Goal: Register for event/course

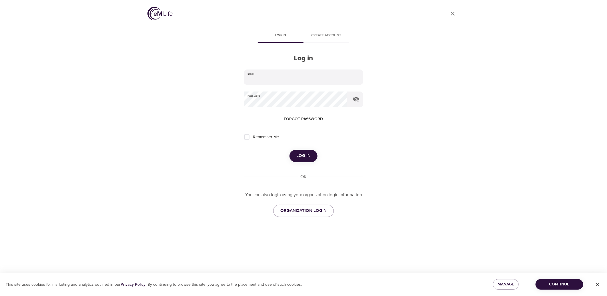
type input "[PERSON_NAME][EMAIL_ADDRESS][PERSON_NAME][DOMAIN_NAME]"
click at [308, 152] on button "Log in" at bounding box center [304, 156] width 28 height 12
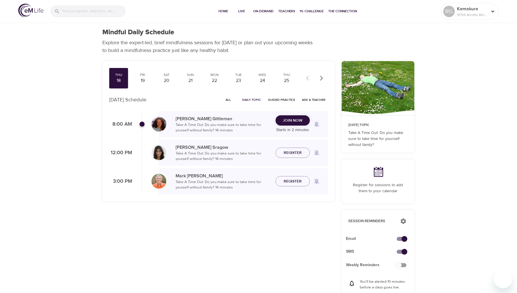
click at [302, 119] on span "Join Now" at bounding box center [293, 120] width 20 height 7
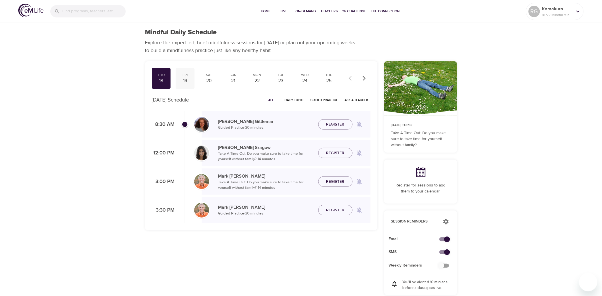
click at [192, 75] on div "Fri" at bounding box center [185, 75] width 14 height 5
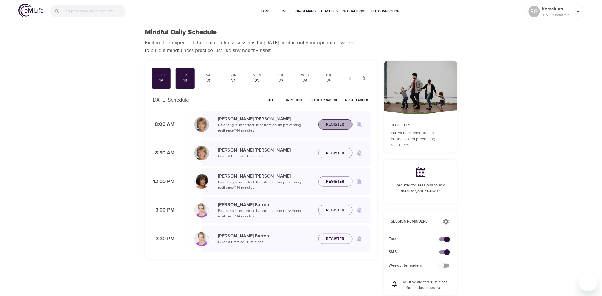
click at [342, 120] on button "Register" at bounding box center [335, 124] width 34 height 11
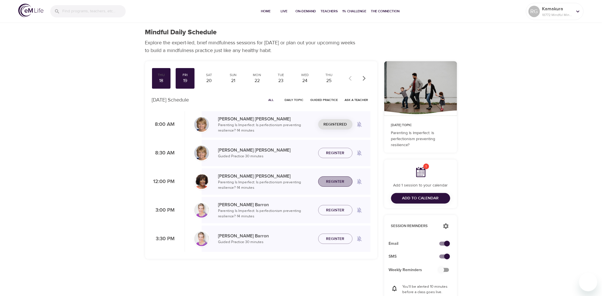
click at [336, 181] on span "Register" at bounding box center [335, 181] width 18 height 7
click at [210, 76] on div "Sat" at bounding box center [209, 75] width 14 height 5
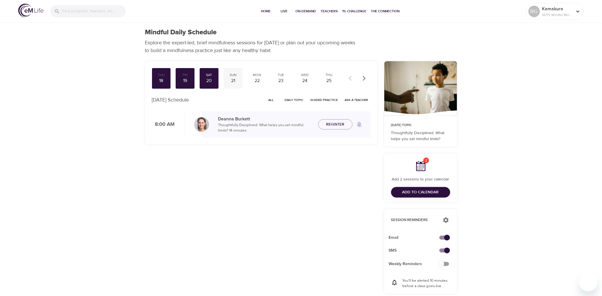
click at [226, 77] on div "Sun 21" at bounding box center [233, 78] width 19 height 21
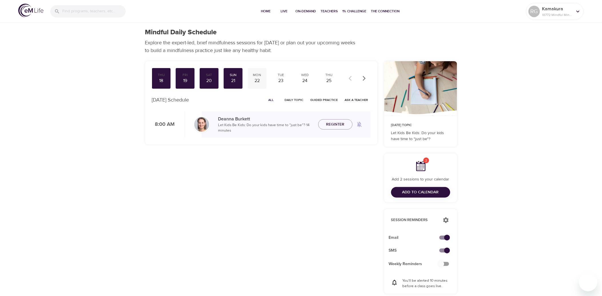
click at [252, 79] on div "22" at bounding box center [257, 80] width 14 height 7
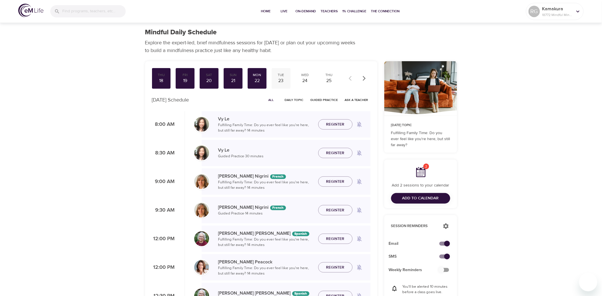
click at [286, 80] on div "23" at bounding box center [281, 80] width 14 height 7
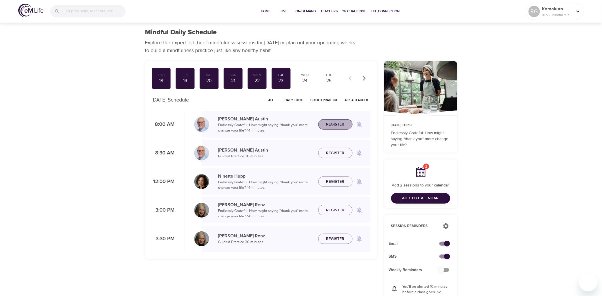
click at [338, 124] on span "Register" at bounding box center [335, 124] width 18 height 7
click at [303, 79] on div "24" at bounding box center [305, 80] width 14 height 7
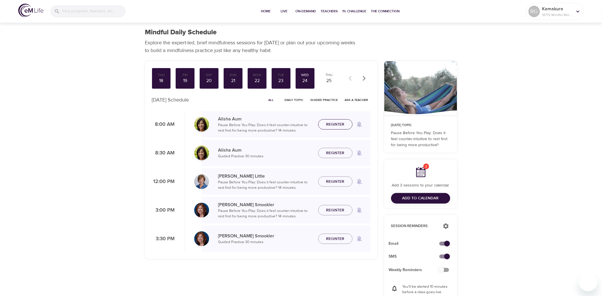
click at [338, 122] on span "Register" at bounding box center [335, 124] width 18 height 7
click at [334, 209] on span "Register" at bounding box center [335, 210] width 18 height 7
click at [331, 79] on div "25" at bounding box center [329, 80] width 14 height 7
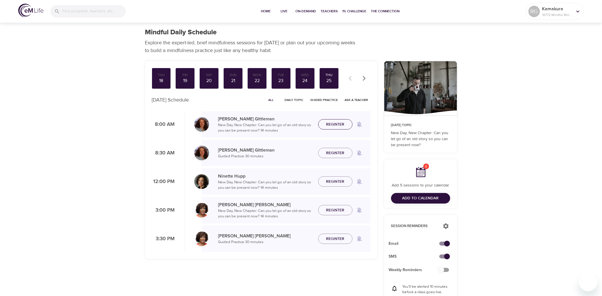
click at [338, 125] on span "Register" at bounding box center [335, 124] width 18 height 7
click at [333, 210] on span "Register" at bounding box center [335, 210] width 18 height 7
click at [362, 82] on button "button" at bounding box center [364, 78] width 13 height 13
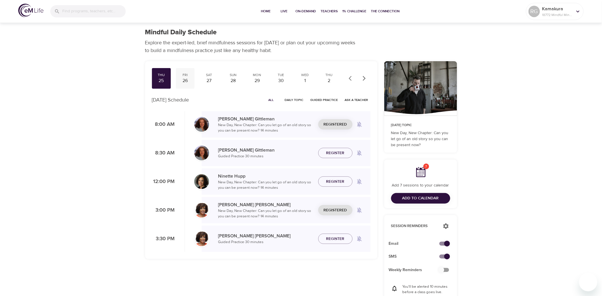
click at [190, 80] on div "26" at bounding box center [185, 80] width 14 height 7
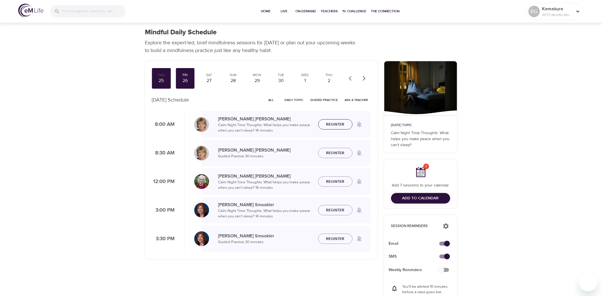
click at [335, 122] on span "Register" at bounding box center [335, 124] width 18 height 7
click at [332, 207] on span "Register" at bounding box center [335, 210] width 18 height 7
click at [429, 197] on span "Add to Calendar" at bounding box center [421, 198] width 37 height 7
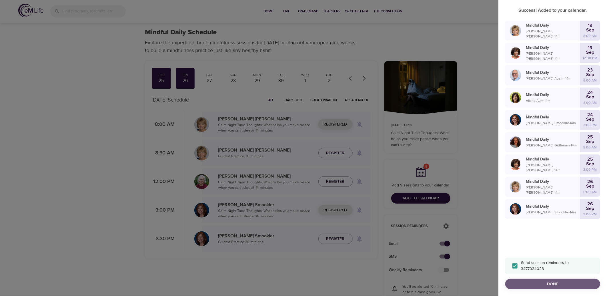
drag, startPoint x: 552, startPoint y: 281, endPoint x: 558, endPoint y: 280, distance: 6.4
click at [553, 282] on span "Done" at bounding box center [553, 283] width 86 height 7
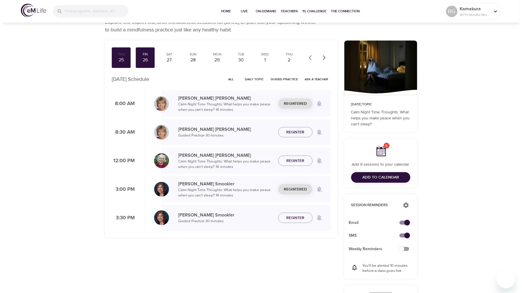
scroll to position [32, 0]
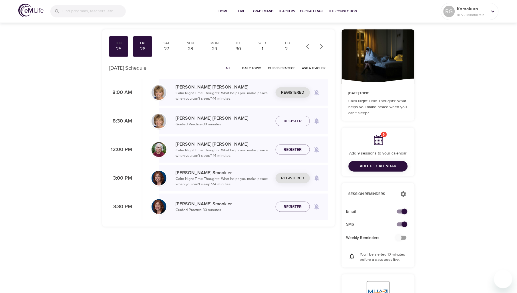
click at [371, 165] on span "Add to Calendar" at bounding box center [378, 166] width 37 height 7
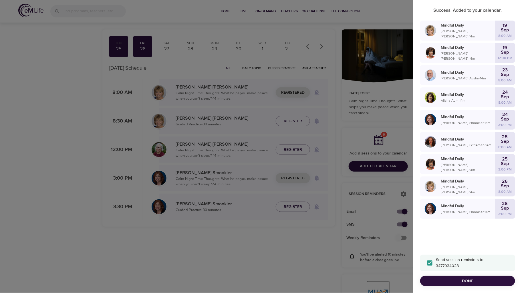
click at [447, 29] on p "Mindful Daily" at bounding box center [468, 26] width 54 height 6
click at [511, 26] on div "[DATE] 8:00 AM" at bounding box center [505, 31] width 20 height 20
